Goal: Information Seeking & Learning: Learn about a topic

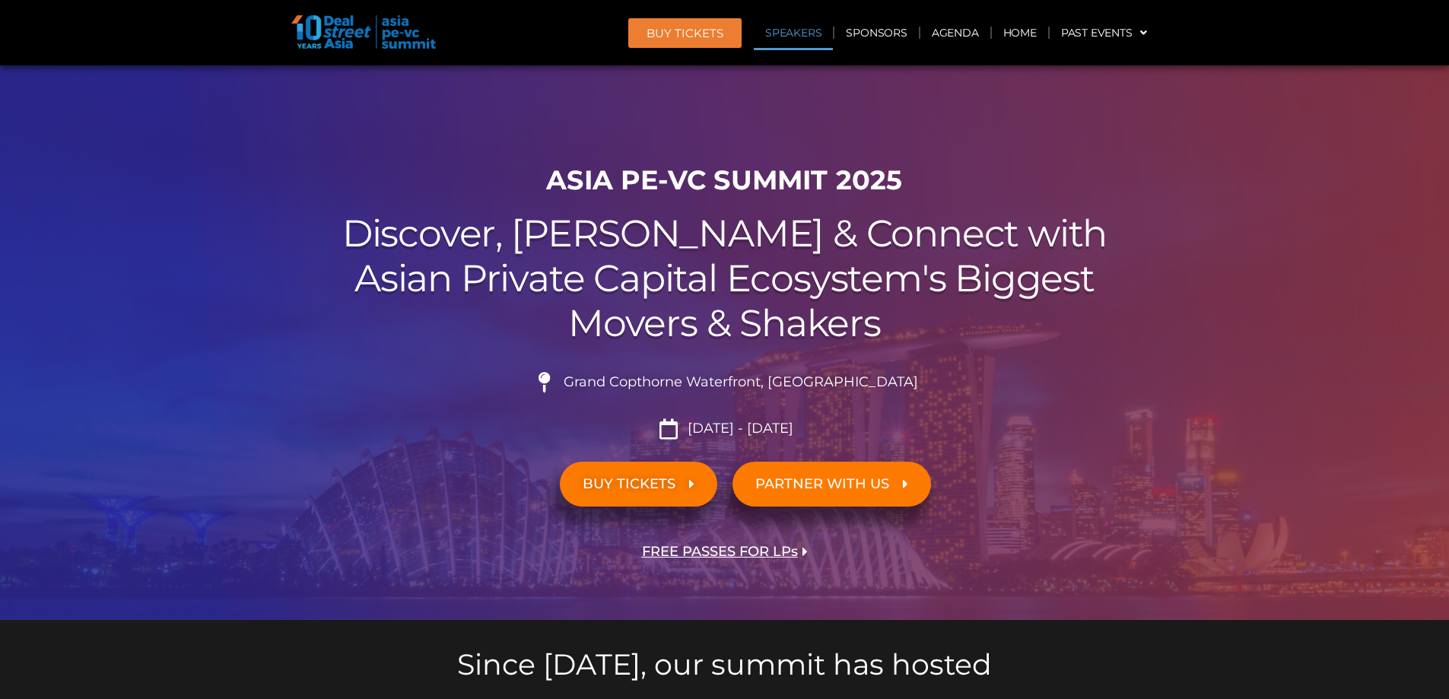
click at [806, 38] on link "Speakers" at bounding box center [793, 32] width 79 height 35
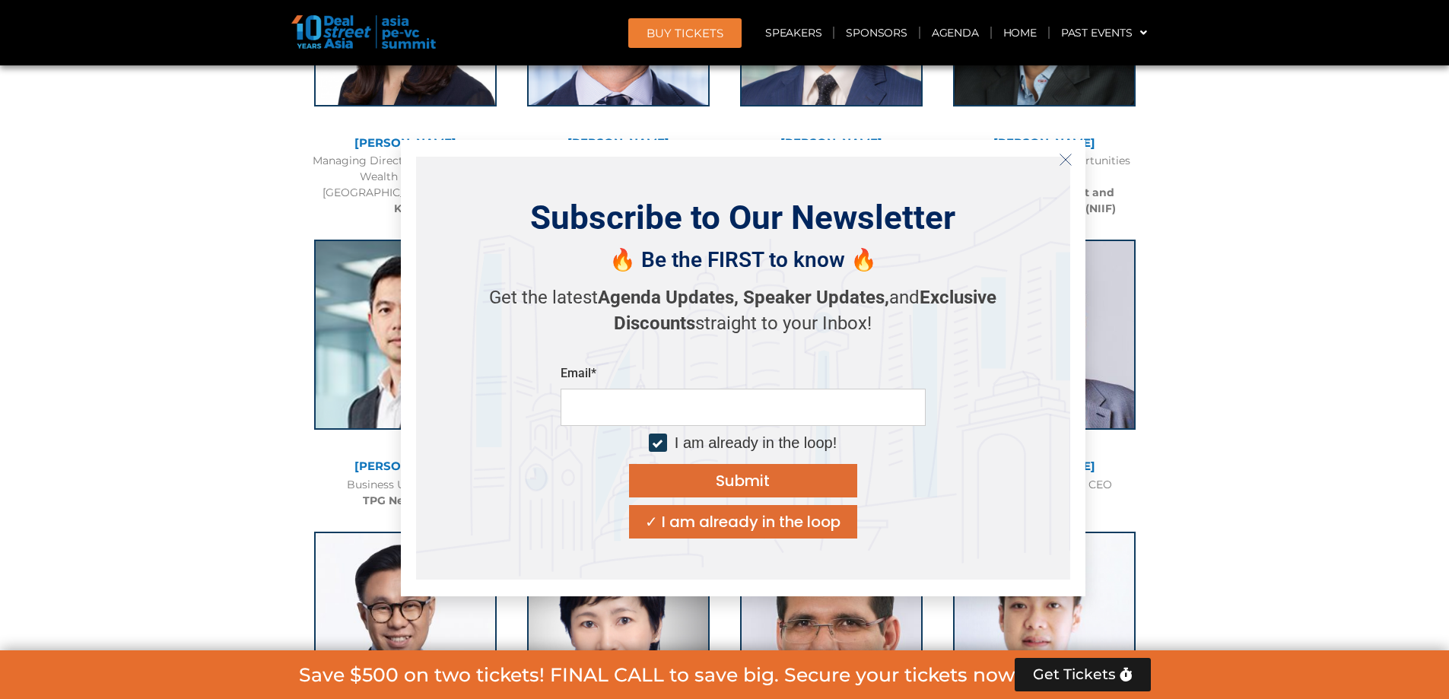
scroll to position [2793, 0]
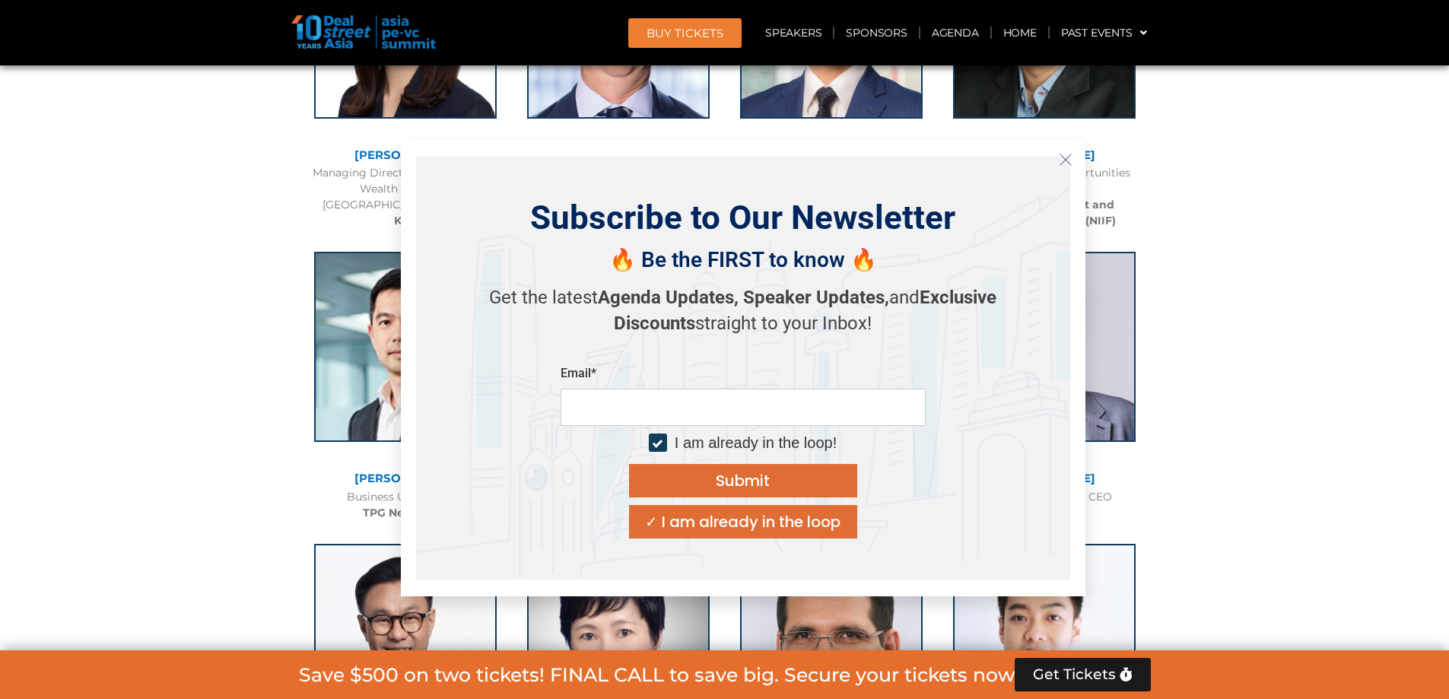
click at [1067, 161] on icon "Close" at bounding box center [1066, 160] width 14 height 14
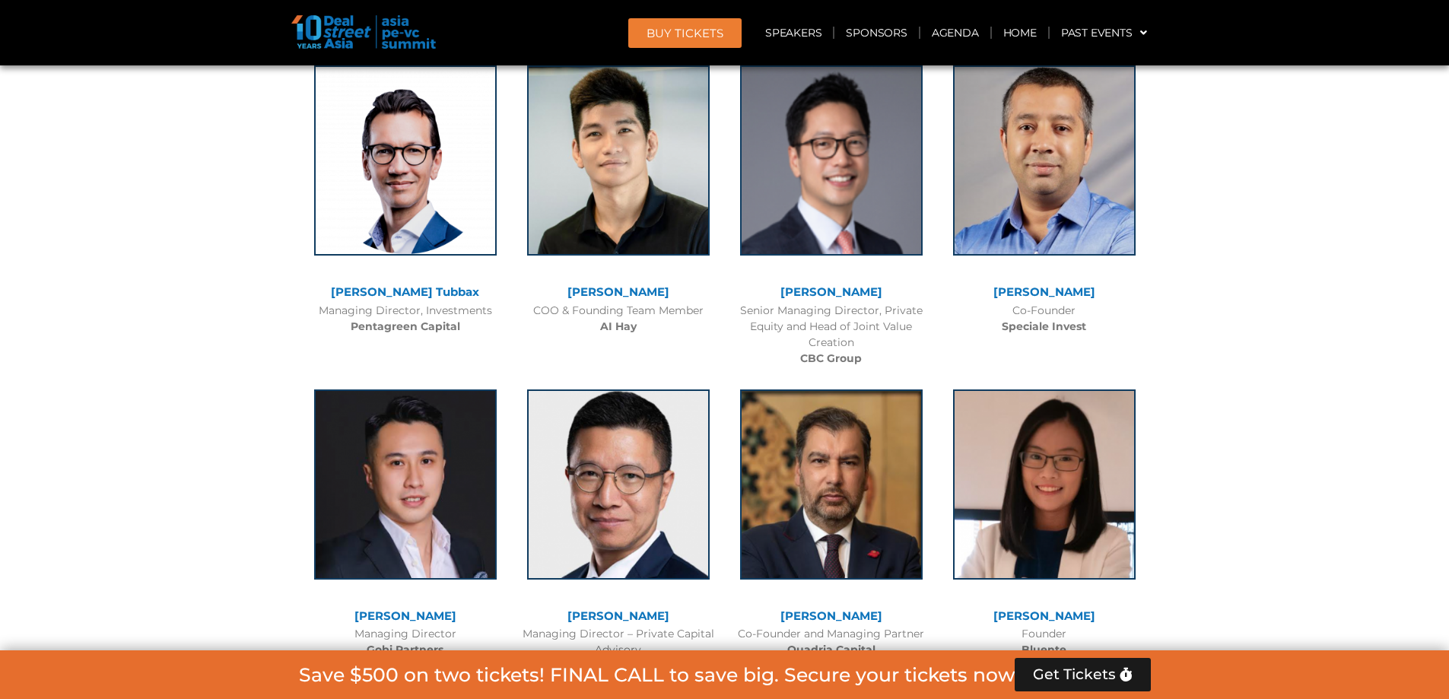
scroll to position [9488, 0]
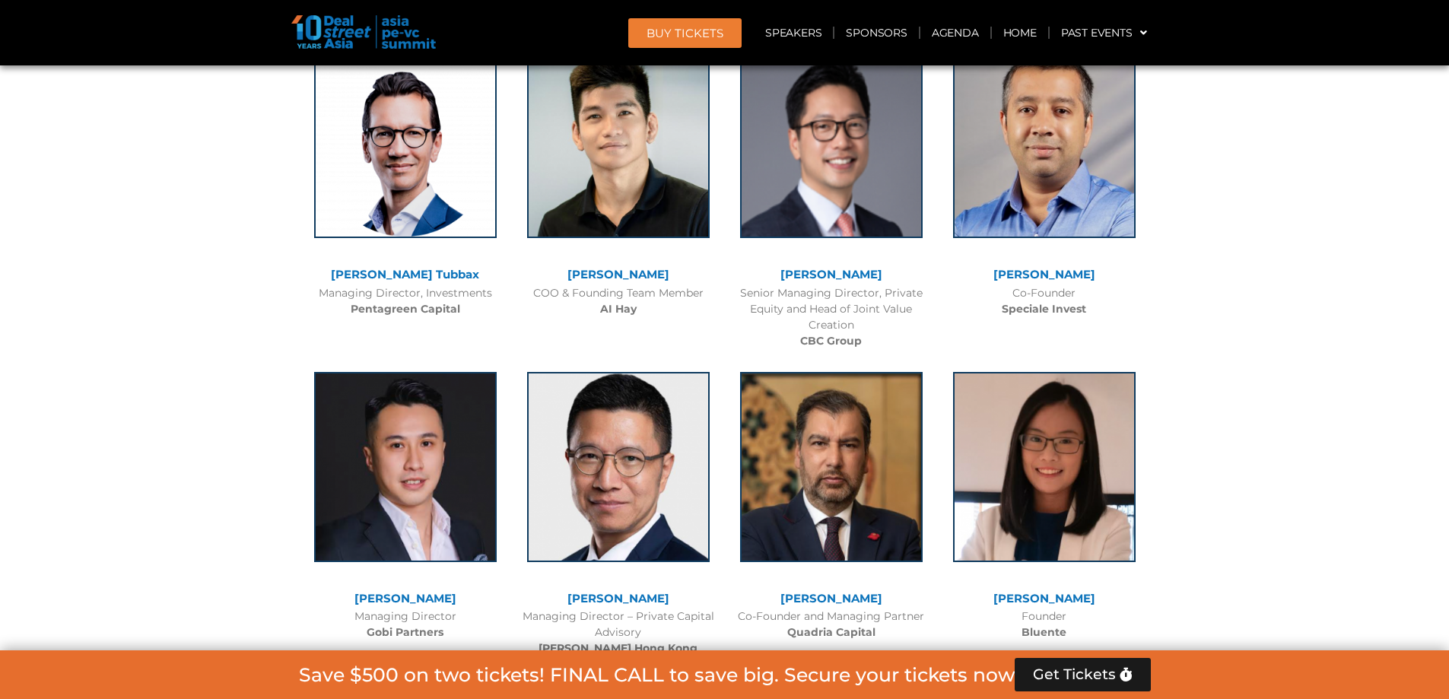
click at [832, 591] on link "[PERSON_NAME]" at bounding box center [832, 598] width 102 height 14
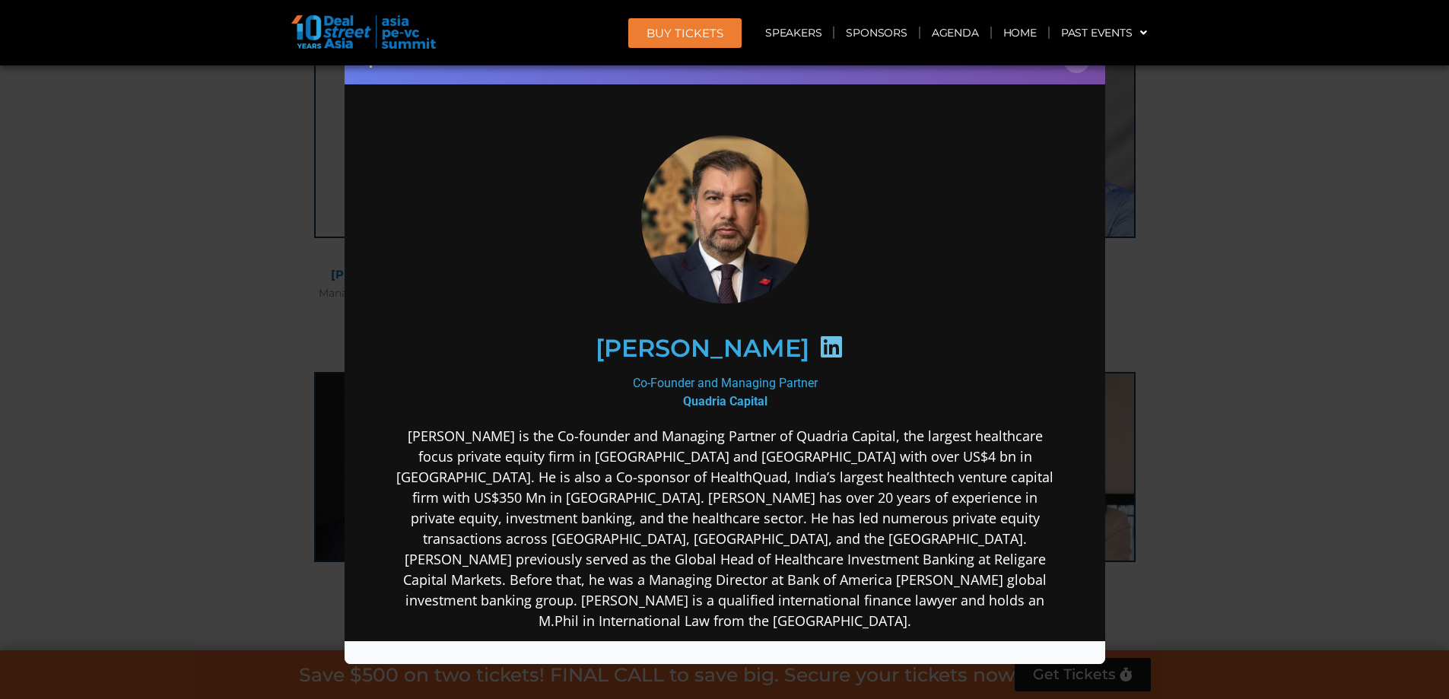
scroll to position [0, 0]
click at [1250, 577] on div "Speaker Profile ×" at bounding box center [724, 349] width 1449 height 699
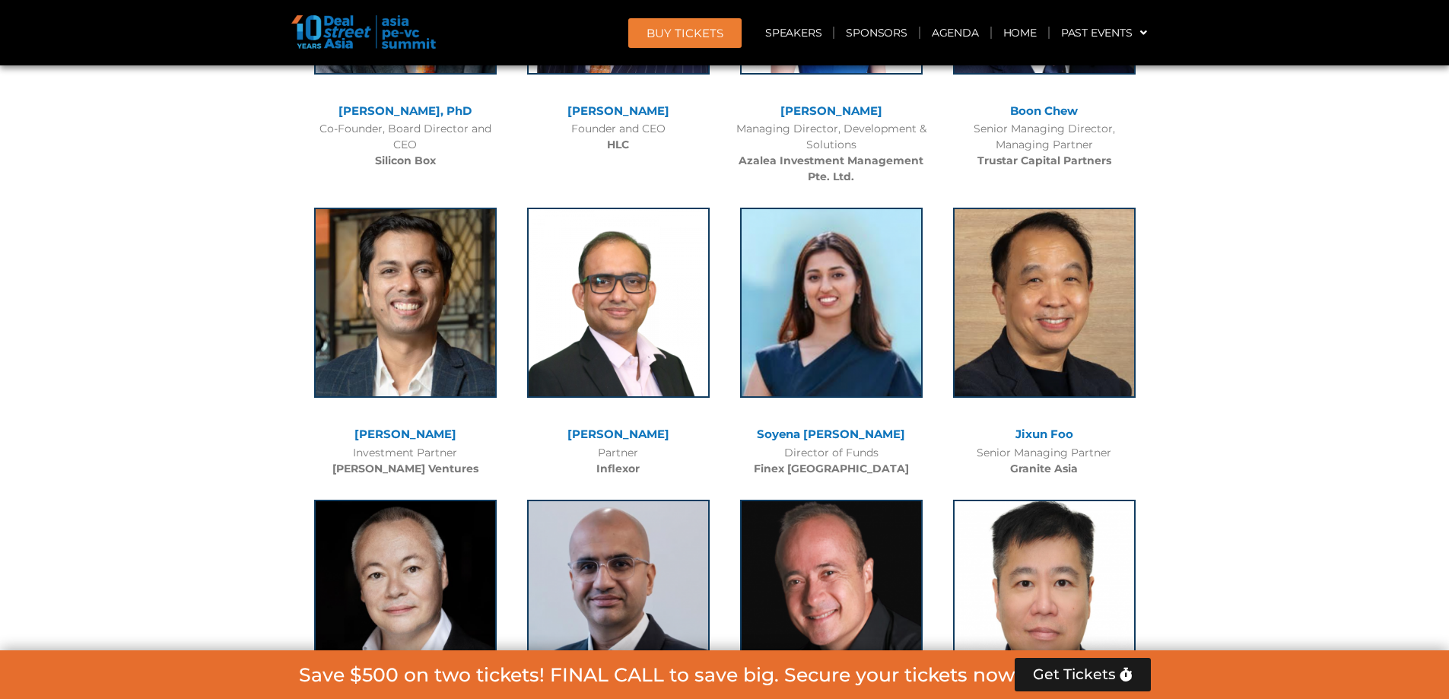
scroll to position [7814, 0]
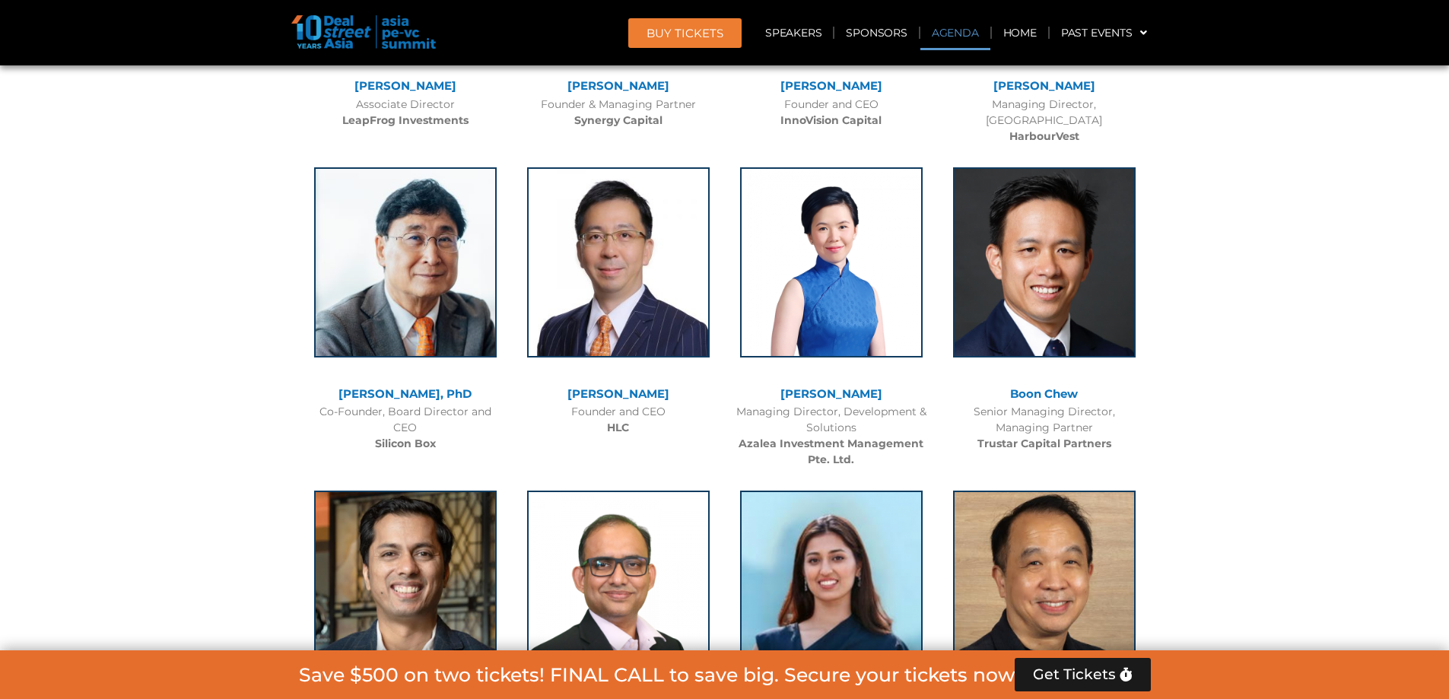
click at [941, 30] on link "Agenda" at bounding box center [956, 32] width 70 height 35
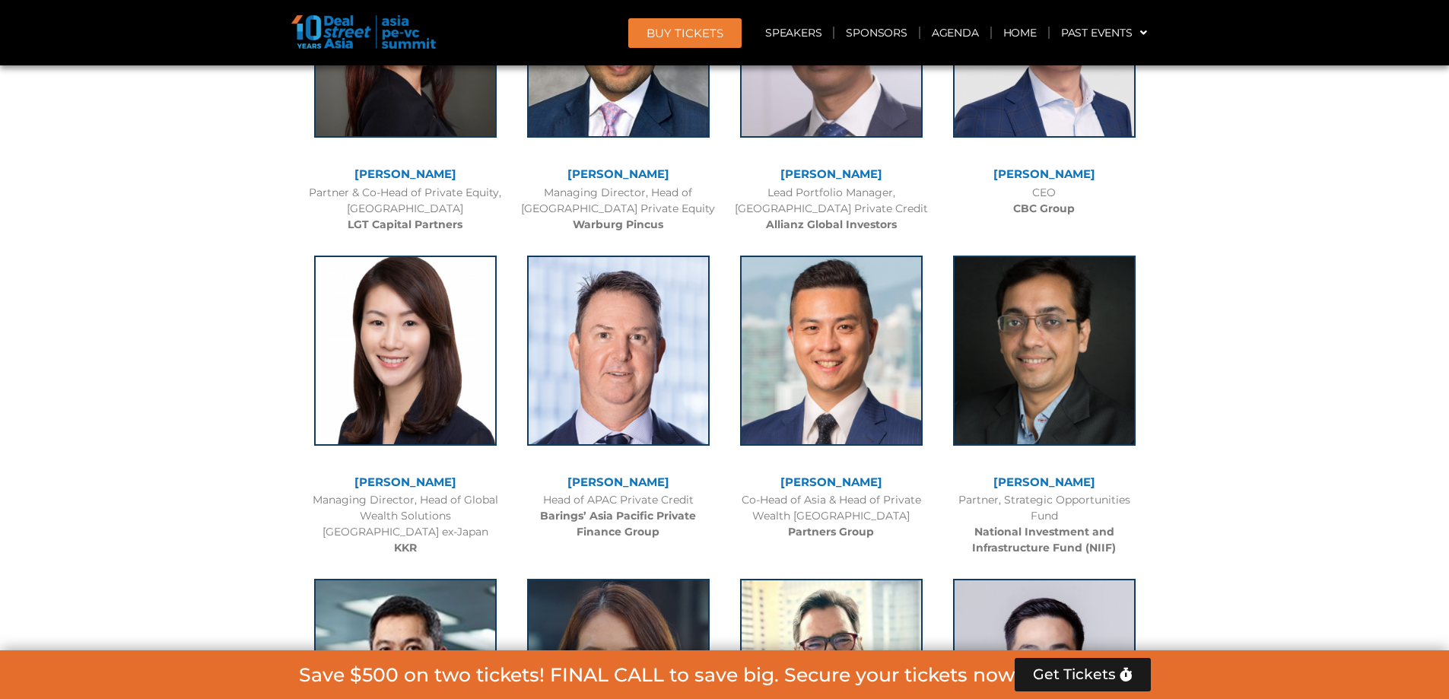
scroll to position [797, 0]
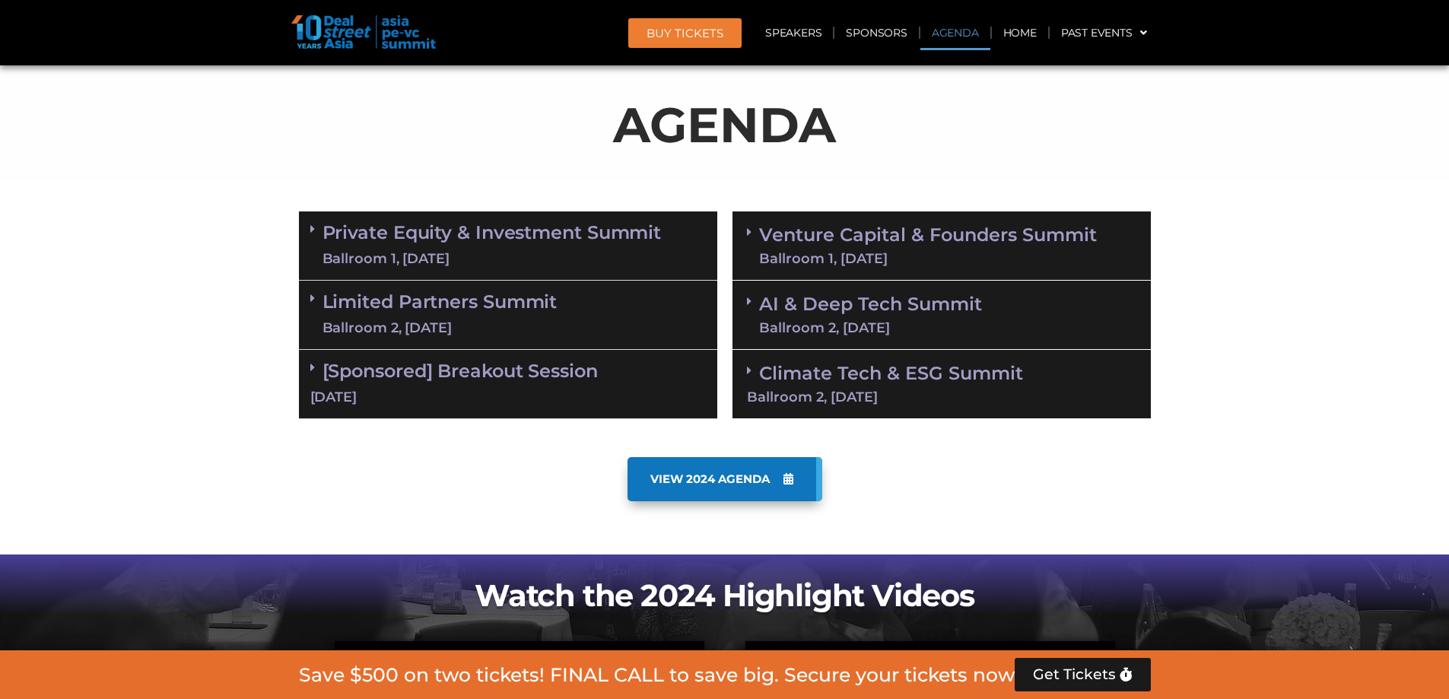
click at [354, 232] on link "Private Equity & Investment Summit Ballroom 1, [DATE]" at bounding box center [492, 246] width 339 height 46
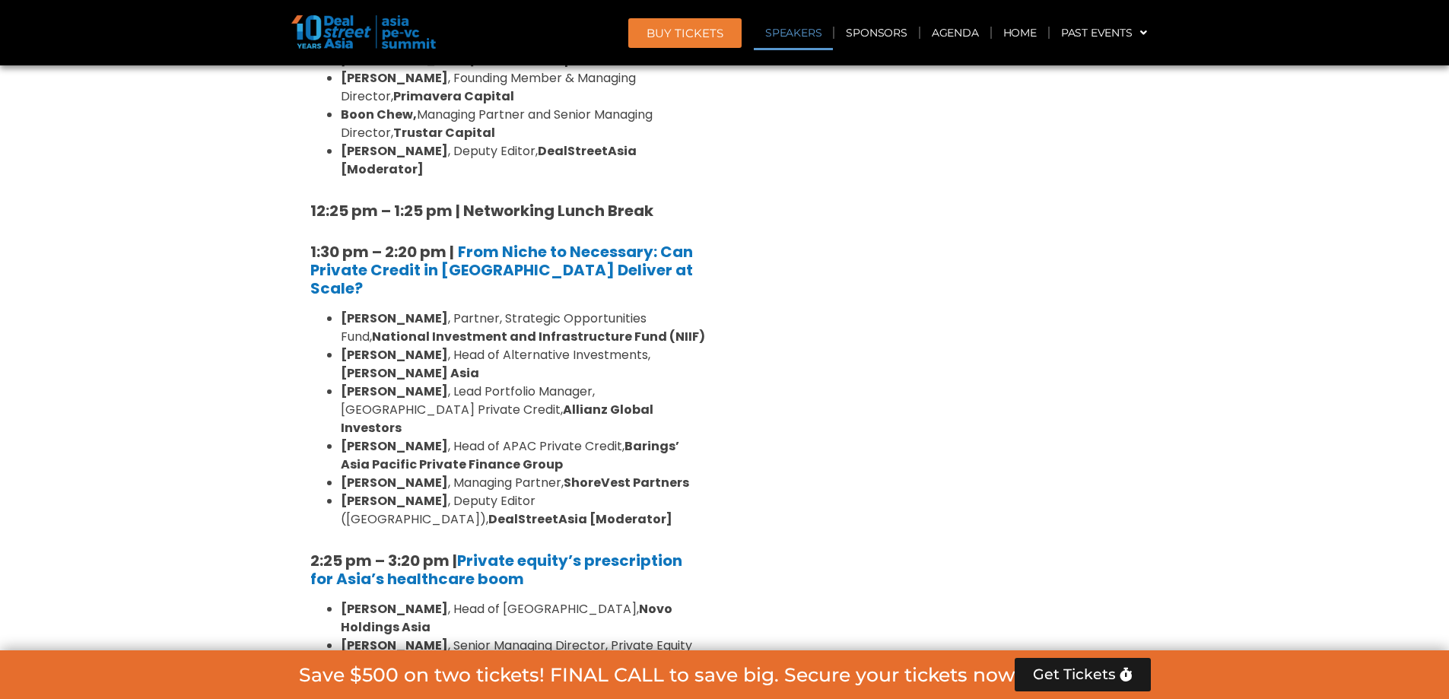
scroll to position [2014, 0]
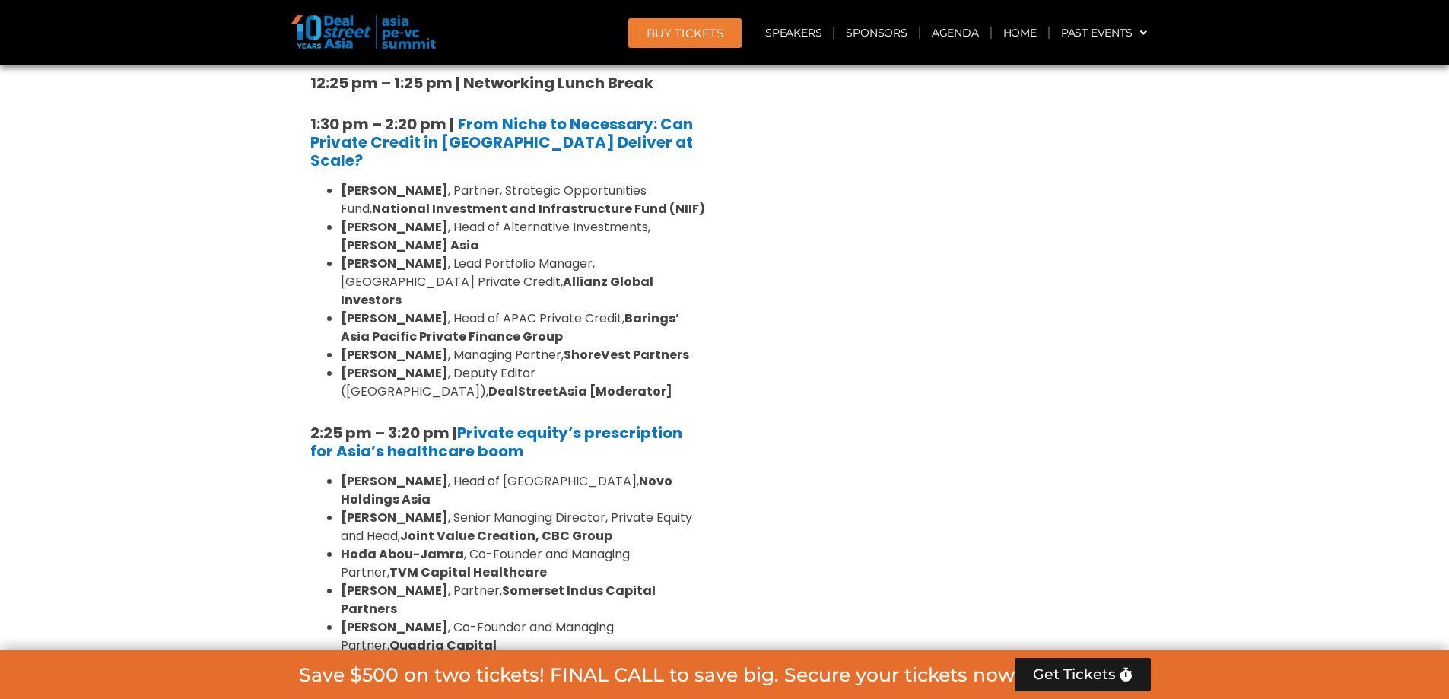
click at [887, 386] on div "Venture Capital & Founders​ Summit Ballroom 1, [DATE] 8:00 am – 9:00 am | Regis…" at bounding box center [942, 326] width 434 height 2679
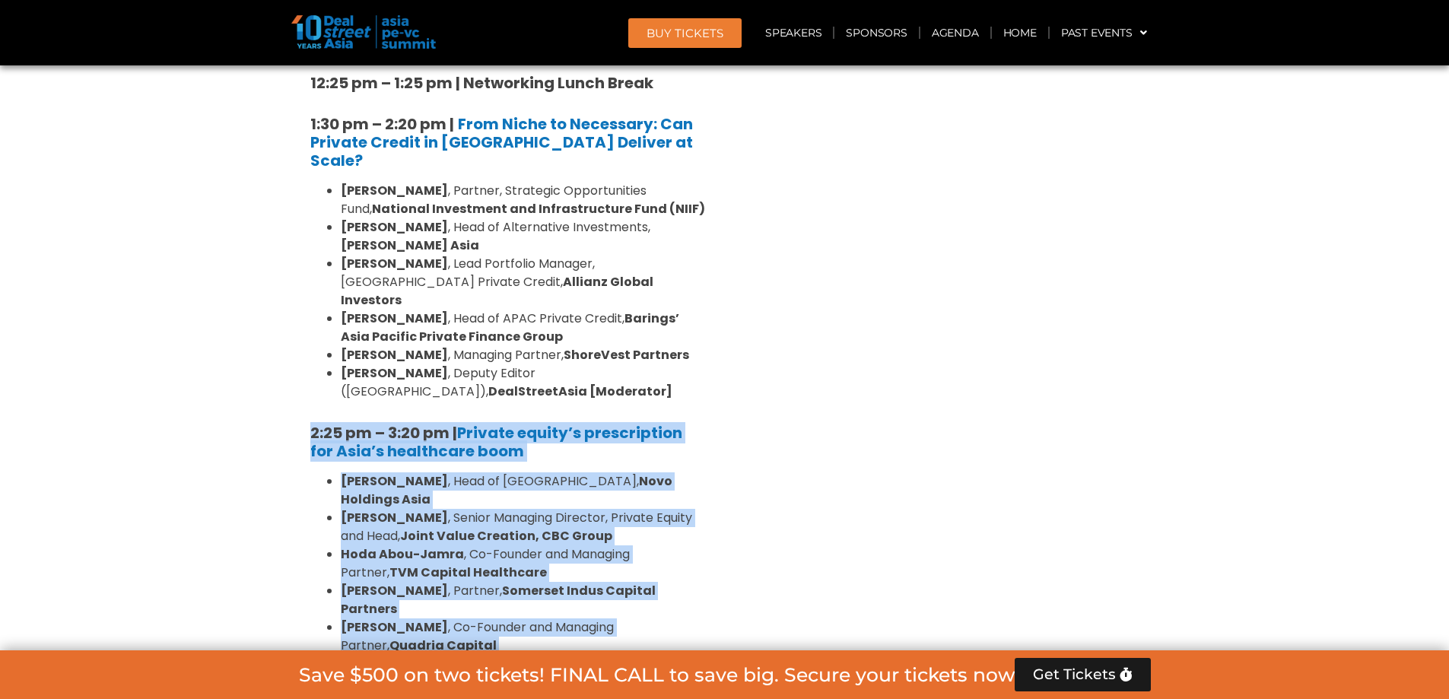
drag, startPoint x: 307, startPoint y: 265, endPoint x: 580, endPoint y: 524, distance: 376.7
click at [580, 524] on div "8:00 am – 9:00 am | Registration & Networking Coffee [Sponsored by [PERSON_NAME…" at bounding box center [508, 291] width 418 height 2456
copy div "2:25 pm – 3:20 pm | Private equity’s prescription for Asia’s healthcare boom [P…"
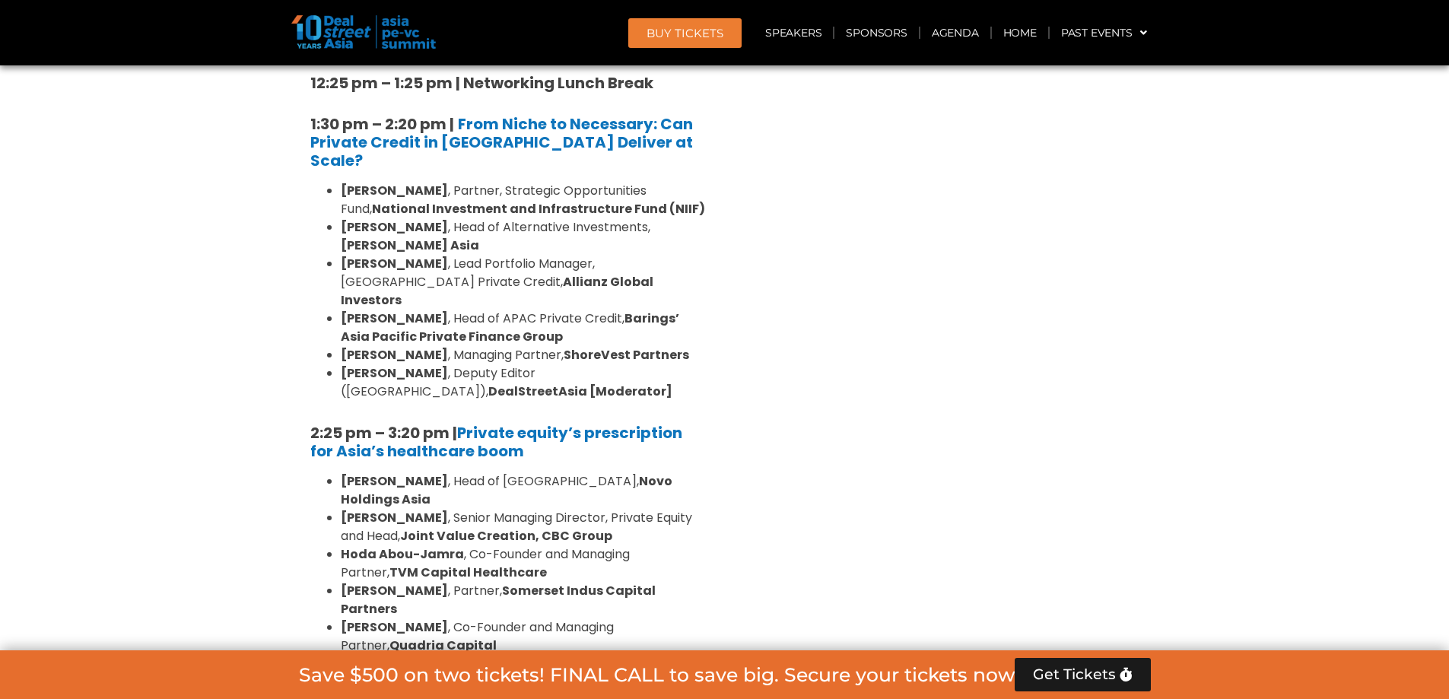
click at [830, 453] on div "Venture Capital & Founders​ Summit Ballroom 1, [DATE] 8:00 am – 9:00 am | Regis…" at bounding box center [942, 326] width 434 height 2679
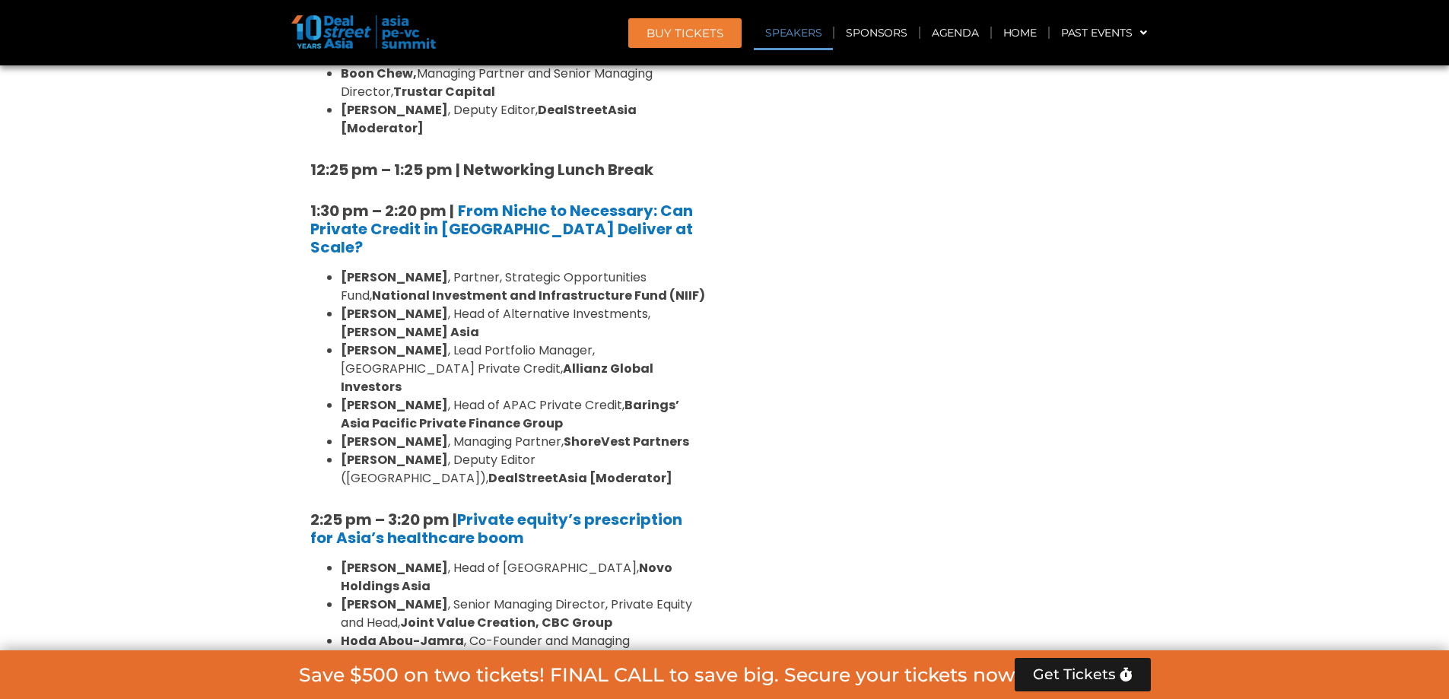
scroll to position [1938, 0]
